Goal: Information Seeking & Learning: Check status

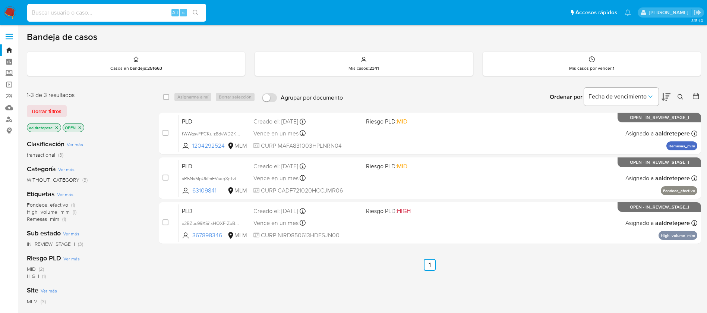
click at [72, 13] on input at bounding box center [116, 13] width 179 height 10
paste input "2627987594"
type input "2627987594"
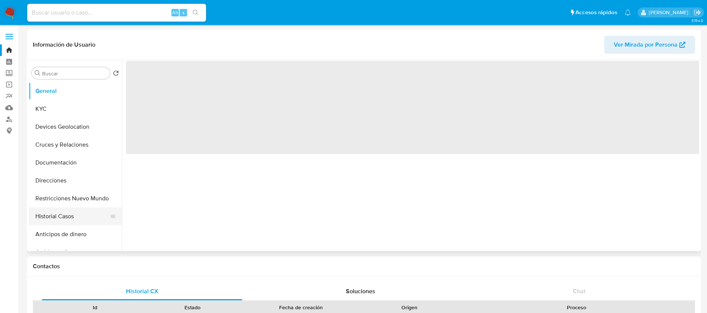
click at [72, 213] on button "Historial Casos" at bounding box center [72, 216] width 87 height 18
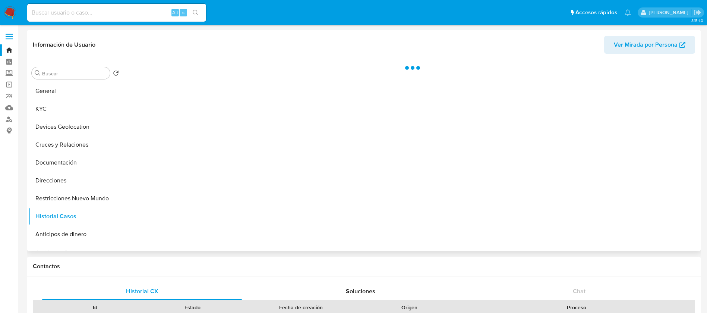
select select "10"
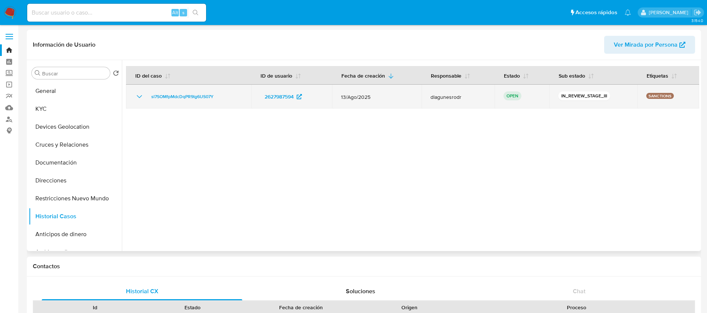
click at [138, 96] on icon "Mostrar/Ocultar" at bounding box center [139, 96] width 5 height 3
click at [202, 92] on span "sl7SOMfpMdcDqPR9lg6US07Y" at bounding box center [182, 96] width 62 height 9
drag, startPoint x: 236, startPoint y: 101, endPoint x: 147, endPoint y: 98, distance: 88.8
click at [147, 98] on div "sl7SOMfpMdcDqPR9lg6US07Y" at bounding box center [188, 96] width 107 height 9
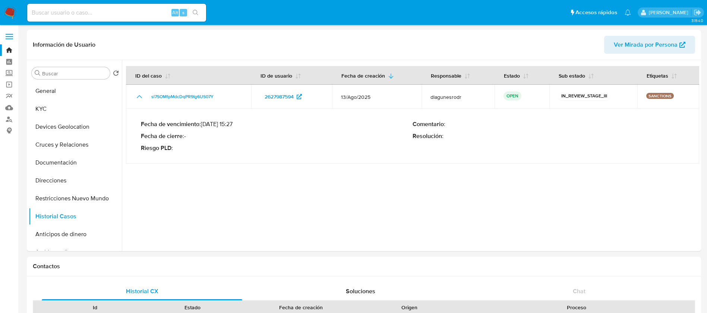
click at [13, 11] on img at bounding box center [10, 12] width 13 height 13
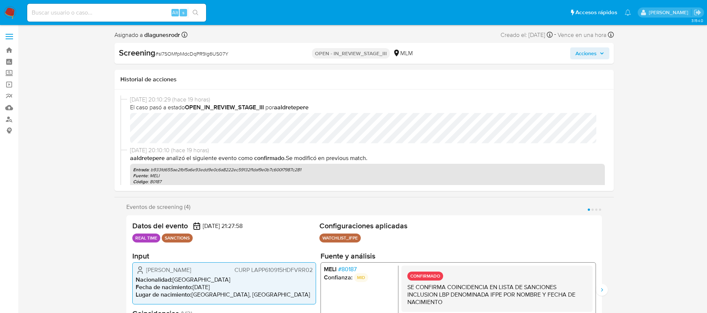
select select "10"
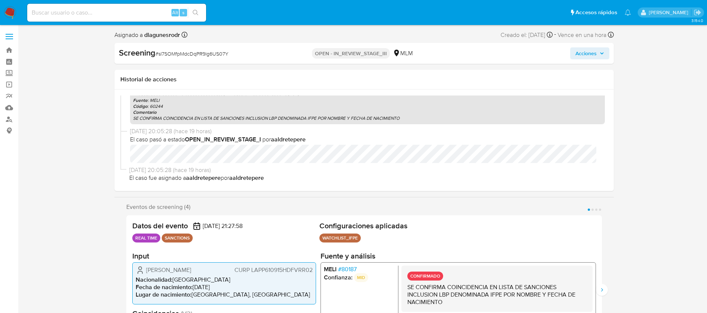
scroll to position [56, 0]
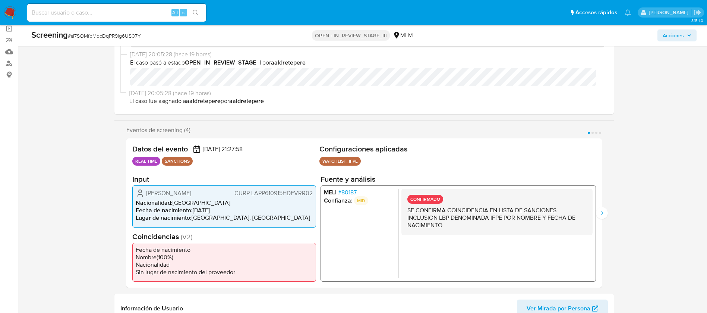
click at [349, 190] on span "# 80187" at bounding box center [347, 192] width 19 height 7
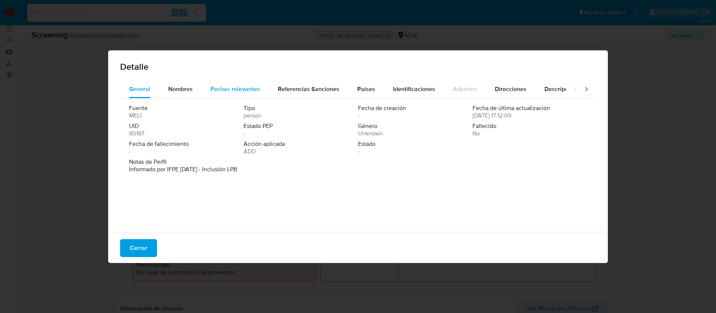
click at [237, 81] on div "Fechas relevantes" at bounding box center [235, 89] width 49 height 18
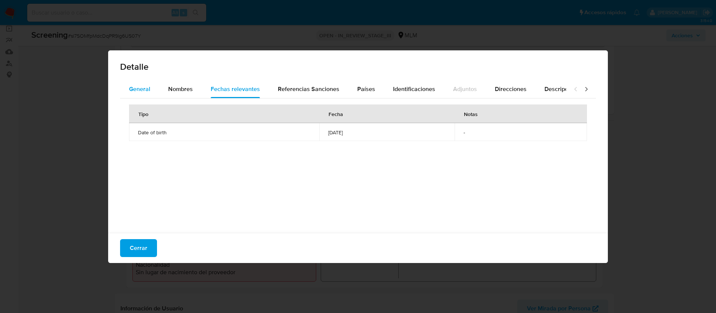
click at [150, 88] on span "General" at bounding box center [139, 89] width 21 height 9
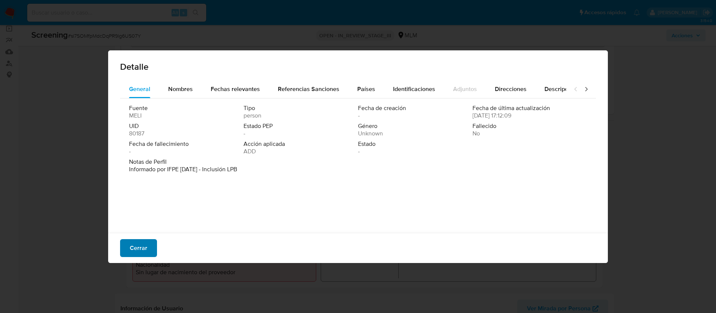
click at [149, 243] on button "Cerrar" at bounding box center [138, 248] width 37 height 18
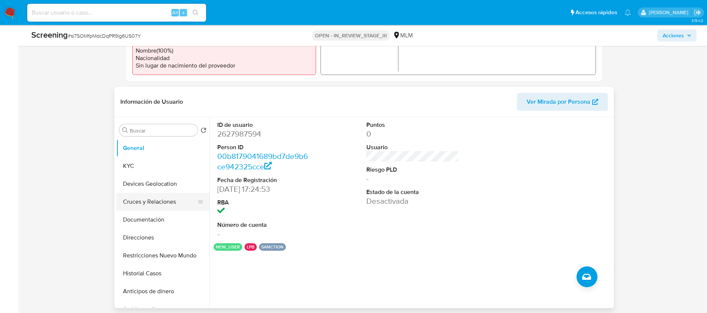
scroll to position [280, 0]
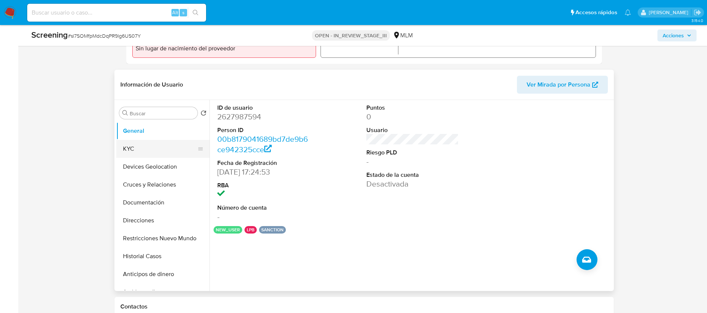
click at [142, 147] on button "KYC" at bounding box center [159, 149] width 87 height 18
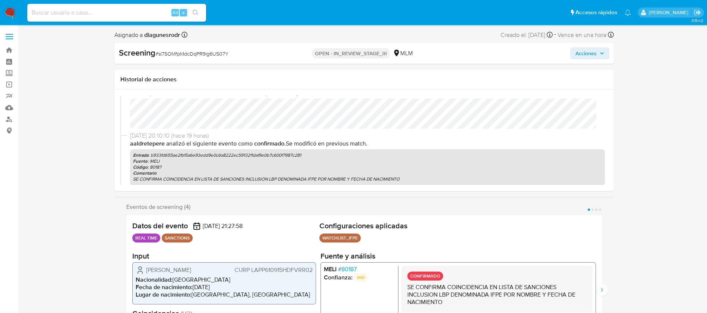
scroll to position [0, 0]
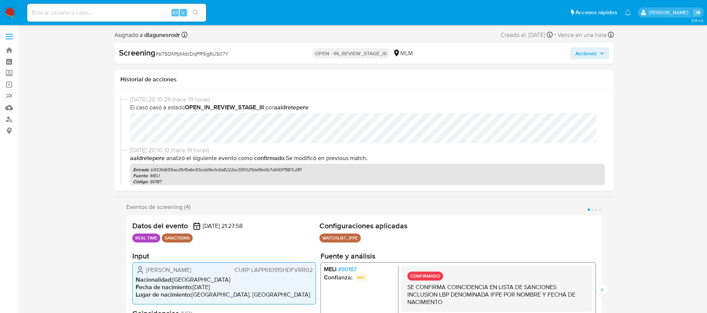
click at [593, 54] on span "Acciones" at bounding box center [586, 53] width 21 height 12
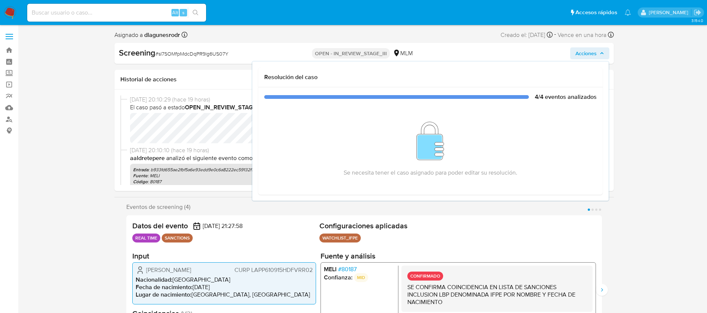
click at [593, 54] on span "Acciones" at bounding box center [586, 53] width 21 height 12
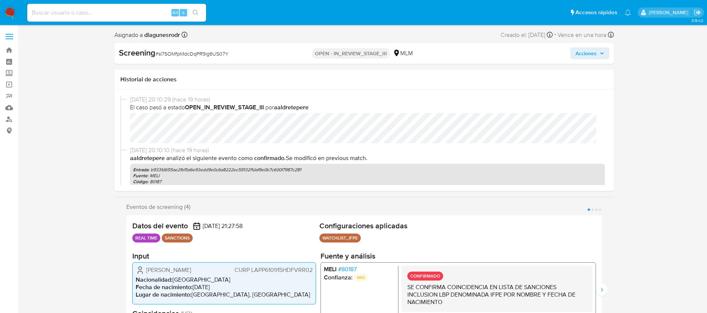
click at [332, 107] on div "[DATE] 20:10:29 (hace 19 horas) El caso pasó a estado OPEN_IN_REVIEW_STAGE_III …" at bounding box center [367, 119] width 475 height 48
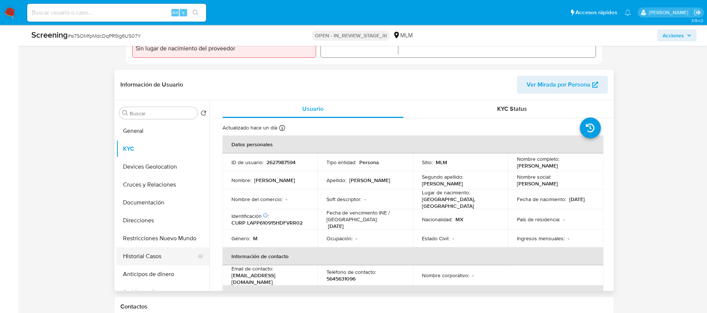
click at [146, 259] on button "Historial Casos" at bounding box center [159, 256] width 87 height 18
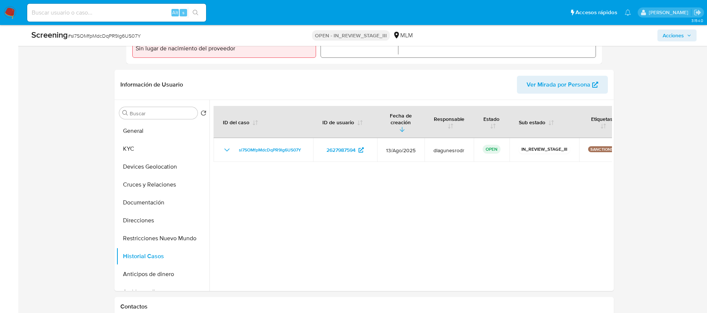
click at [270, 167] on div at bounding box center [411, 195] width 403 height 191
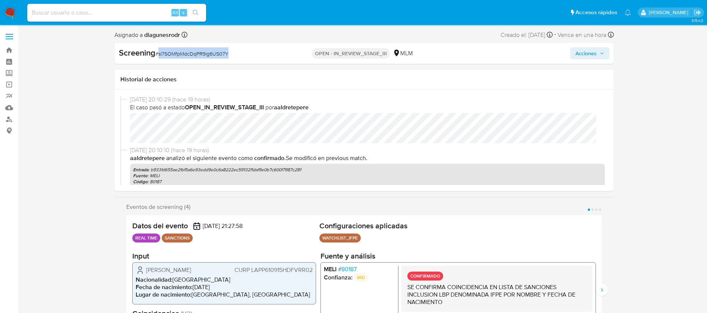
drag, startPoint x: 234, startPoint y: 55, endPoint x: 157, endPoint y: 60, distance: 77.0
click at [157, 60] on div "Screening # sl7SOMfpMdcDqPR9lg6US07Y OPEN - IN_REVIEW_STAGE_III MLM Acciones" at bounding box center [364, 53] width 500 height 21
copy span "sl7SOMfpMdcDqPR9lg6US07Y"
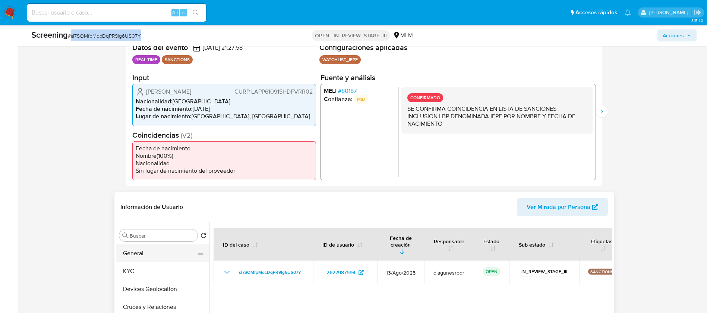
scroll to position [168, 0]
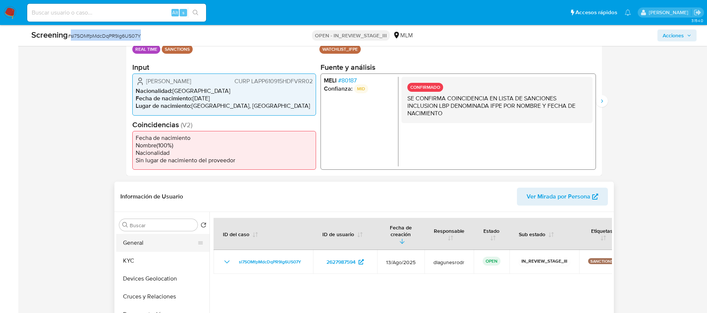
click at [140, 246] on button "General" at bounding box center [159, 243] width 87 height 18
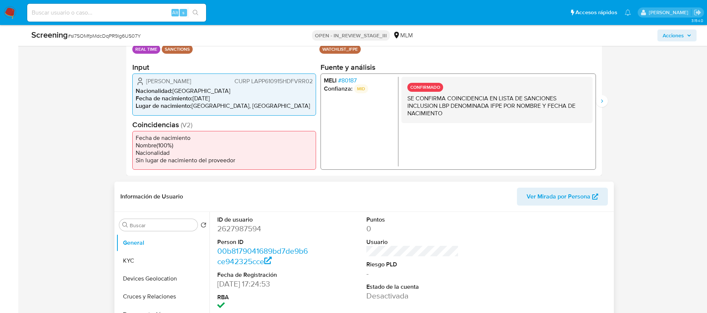
click at [225, 228] on dd "2627987594" at bounding box center [263, 228] width 92 height 10
click at [146, 256] on button "KYC" at bounding box center [159, 261] width 87 height 18
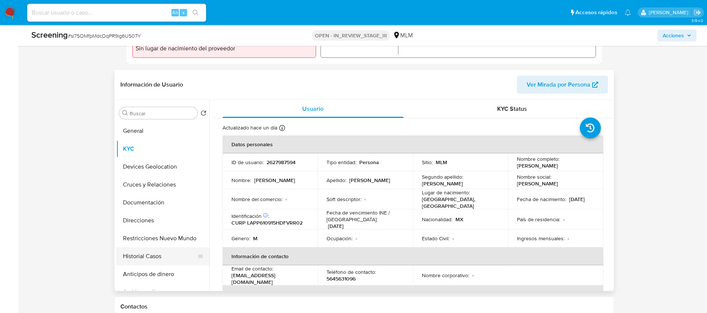
scroll to position [56, 0]
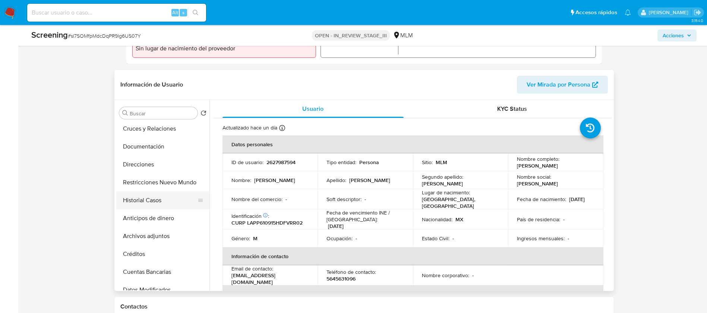
click at [136, 201] on button "Historial Casos" at bounding box center [159, 200] width 87 height 18
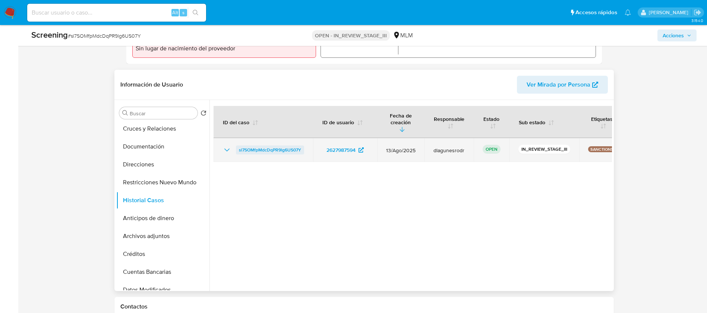
click at [260, 153] on span "sl7SOMfpMdcDqPR9lg6US07Y" at bounding box center [270, 149] width 62 height 9
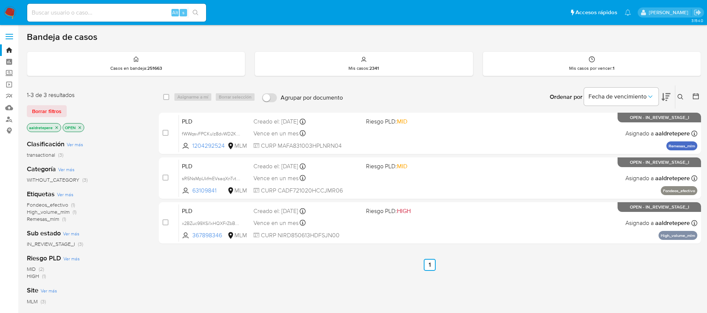
click at [679, 97] on icon at bounding box center [681, 97] width 6 height 6
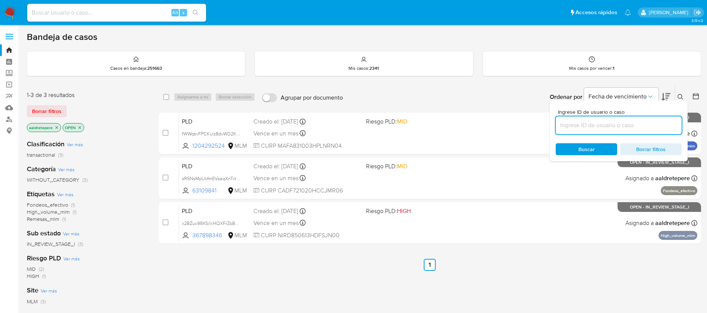
click at [627, 126] on input at bounding box center [619, 125] width 126 height 10
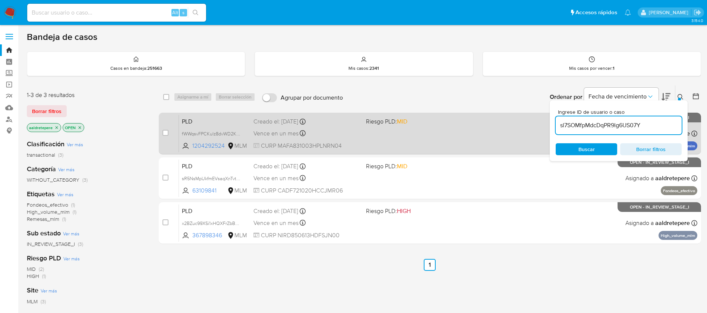
type input "sl7SOMfpMdcDqPR9lg6US07Y"
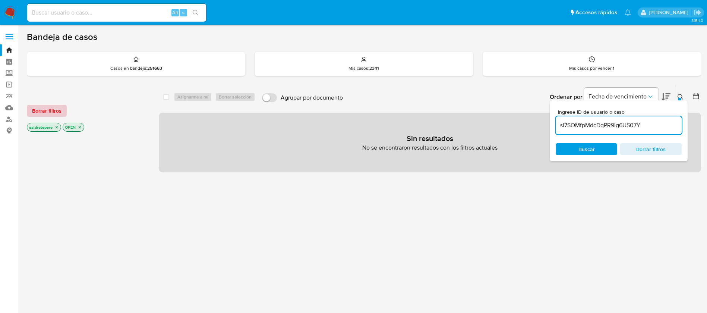
click at [48, 116] on span "Borrar filtros" at bounding box center [46, 111] width 29 height 10
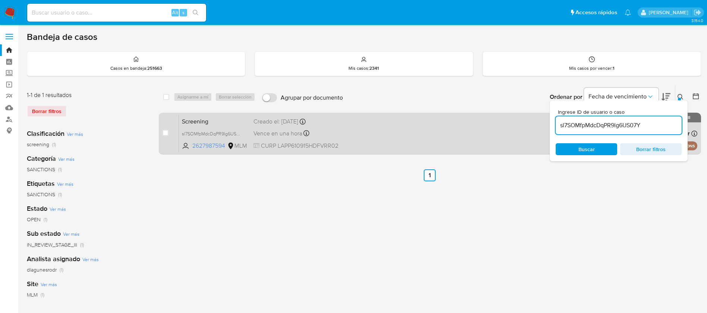
drag, startPoint x: 639, startPoint y: 124, endPoint x: 432, endPoint y: 116, distance: 207.5
click at [432, 116] on div "select-all-cases-checkbox Asignarme a mí Borrar selección Agrupar por documento…" at bounding box center [430, 121] width 543 height 72
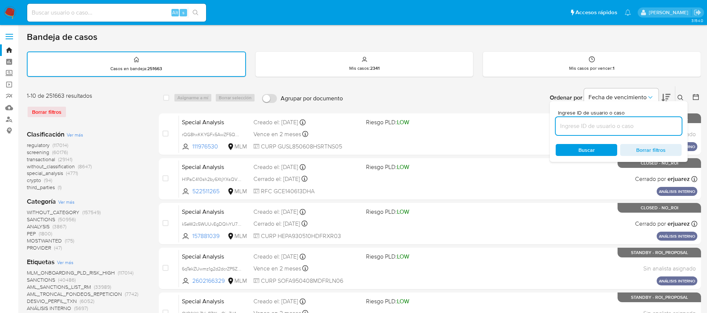
click at [607, 126] on input at bounding box center [619, 126] width 126 height 10
click at [601, 129] on input at bounding box center [619, 126] width 126 height 10
paste input "sl7SOMfpMdcDqPR9lg6US07Y"
type input "sl7SOMfpMdcDqPR9lg6US07Y"
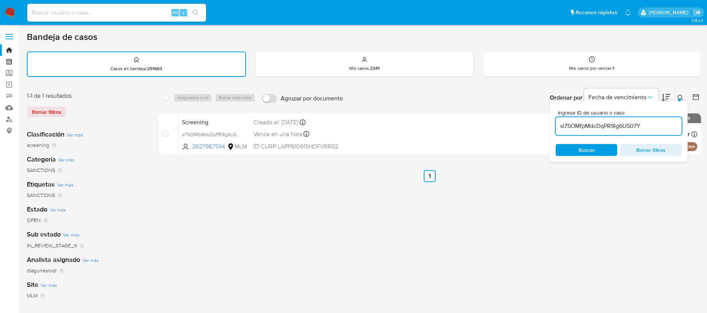
click at [595, 154] on span "Buscar" at bounding box center [586, 150] width 51 height 10
click at [355, 182] on ul "Anterior 1 Siguiente" at bounding box center [430, 176] width 543 height 12
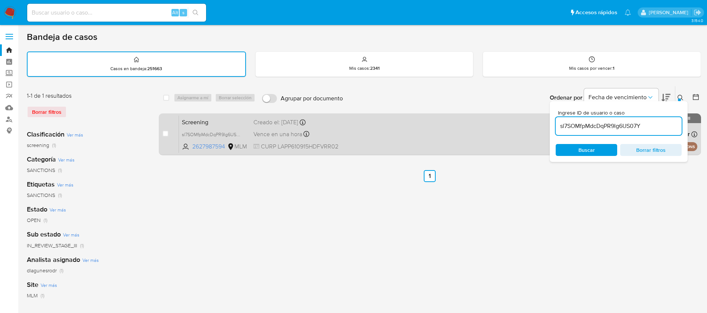
click at [422, 145] on div "Screening sl7SOMfpMdcDqPR9lg6US07Y 2627987594 MLM Creado el: 13/08/2025 Creado …" at bounding box center [438, 134] width 519 height 38
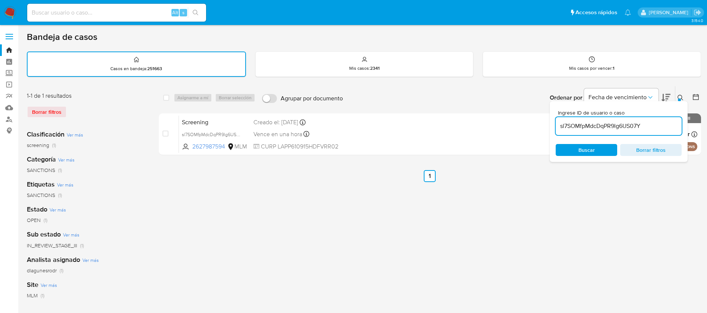
click at [6, 5] on nav "Pausado Ver notificaciones Alt s Accesos rápidos Presiona las siguientes teclas…" at bounding box center [353, 12] width 707 height 25
click at [15, 14] on img at bounding box center [10, 12] width 13 height 13
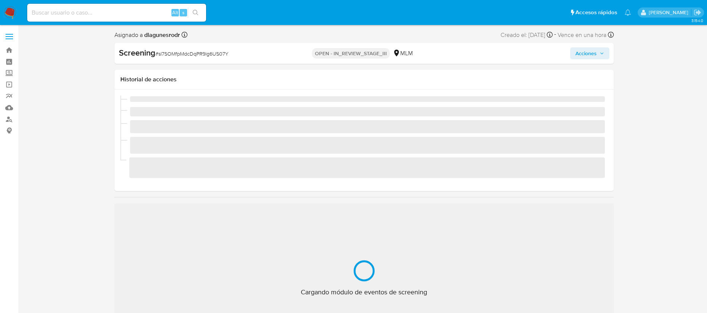
click at [585, 48] on span "Acciones" at bounding box center [586, 53] width 21 height 12
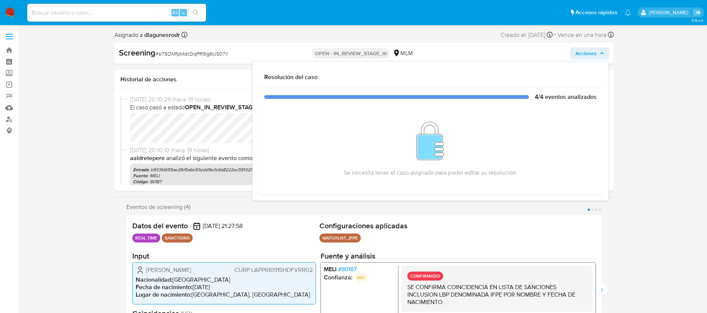
select select "10"
click at [580, 53] on span "Acciones" at bounding box center [586, 53] width 21 height 12
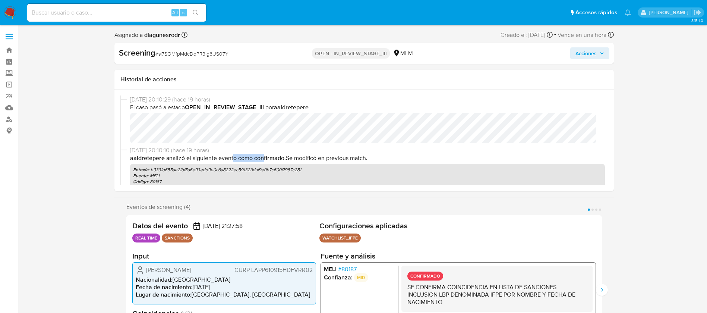
drag, startPoint x: 233, startPoint y: 161, endPoint x: 263, endPoint y: 159, distance: 29.5
click at [263, 159] on p "aaldretepere Analizó el siguiente evento como Confirmado . Se modificó en previ…" at bounding box center [367, 158] width 475 height 8
click at [215, 112] on div "13/08/2025 20:10:29 (hace 19 horas) El caso pasó a estado OPEN_IN_REVIEW_STAGE_…" at bounding box center [367, 119] width 475 height 48
click at [320, 112] on div "13/08/2025 20:10:29 (hace 19 horas) El caso pasó a estado OPEN_IN_REVIEW_STAGE_…" at bounding box center [367, 119] width 475 height 48
drag, startPoint x: 305, startPoint y: 110, endPoint x: 175, endPoint y: 106, distance: 129.5
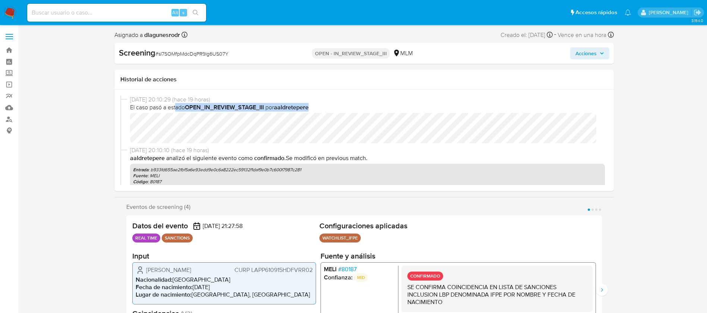
click at [175, 106] on span "El caso pasó a estado OPEN_IN_REVIEW_STAGE_III por aaldretepere" at bounding box center [367, 107] width 475 height 8
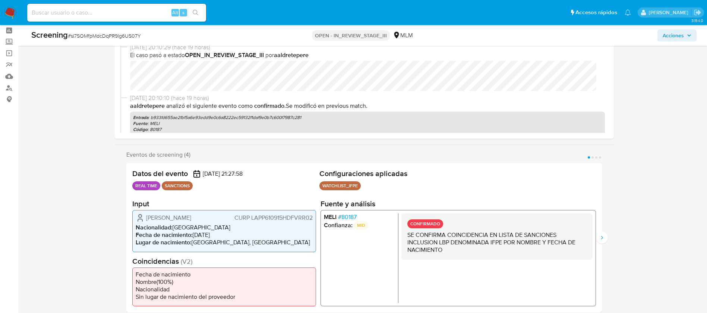
scroll to position [56, 0]
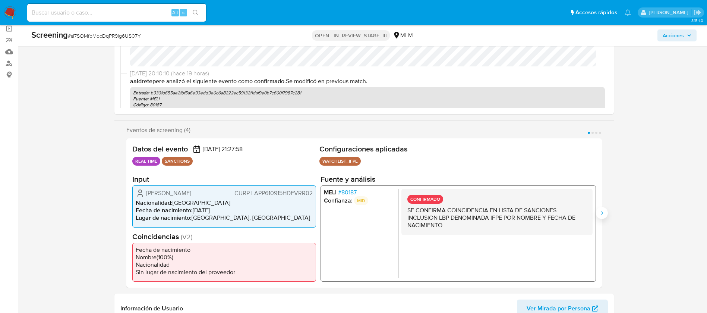
click at [602, 209] on button "Siguiente" at bounding box center [602, 213] width 12 height 12
click at [605, 214] on icon "Siguiente" at bounding box center [602, 213] width 6 height 6
click at [605, 215] on icon "Siguiente" at bounding box center [602, 213] width 6 height 6
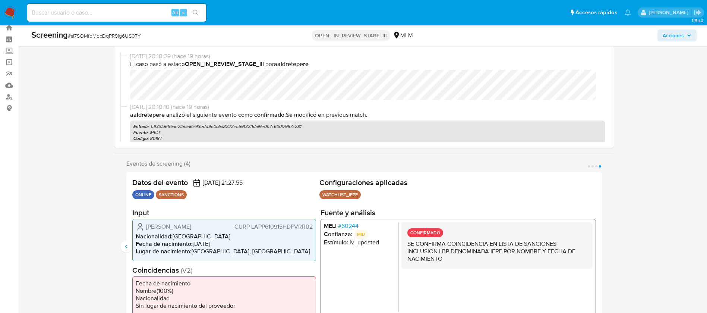
scroll to position [0, 0]
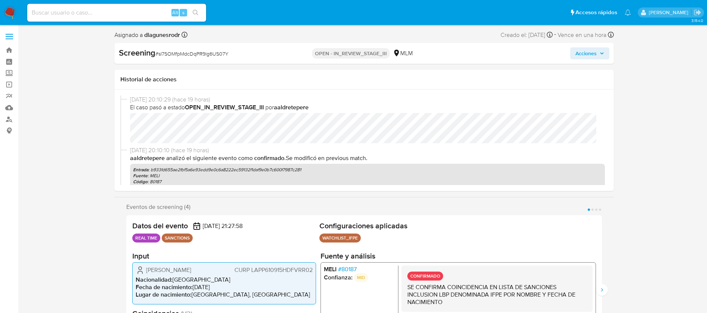
select select "10"
drag, startPoint x: 339, startPoint y: 56, endPoint x: 418, endPoint y: 55, distance: 78.7
click at [418, 55] on div "OPEN - IN_REVIEW_STAGE_III MLM" at bounding box center [363, 53] width 161 height 12
click at [571, 54] on button "Acciones" at bounding box center [590, 53] width 39 height 12
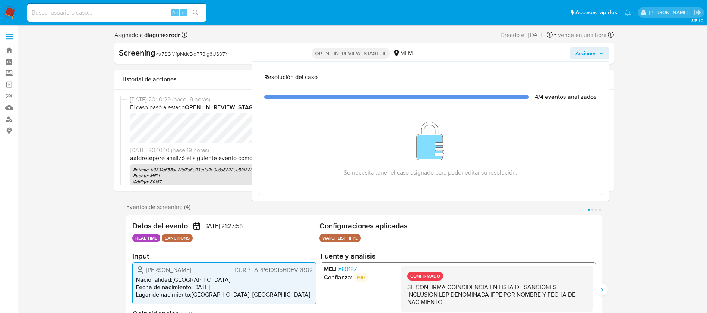
click at [572, 54] on button "Acciones" at bounding box center [590, 53] width 39 height 12
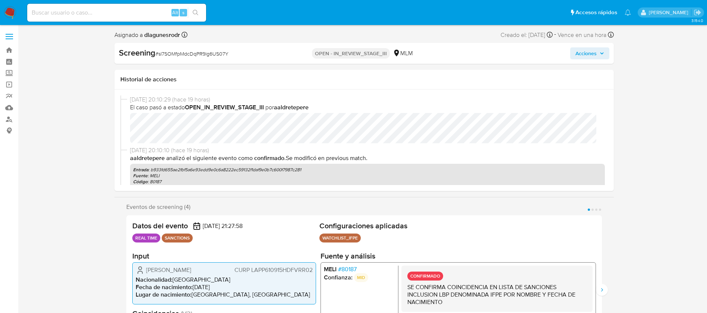
select select "10"
